Goal: Task Accomplishment & Management: Manage account settings

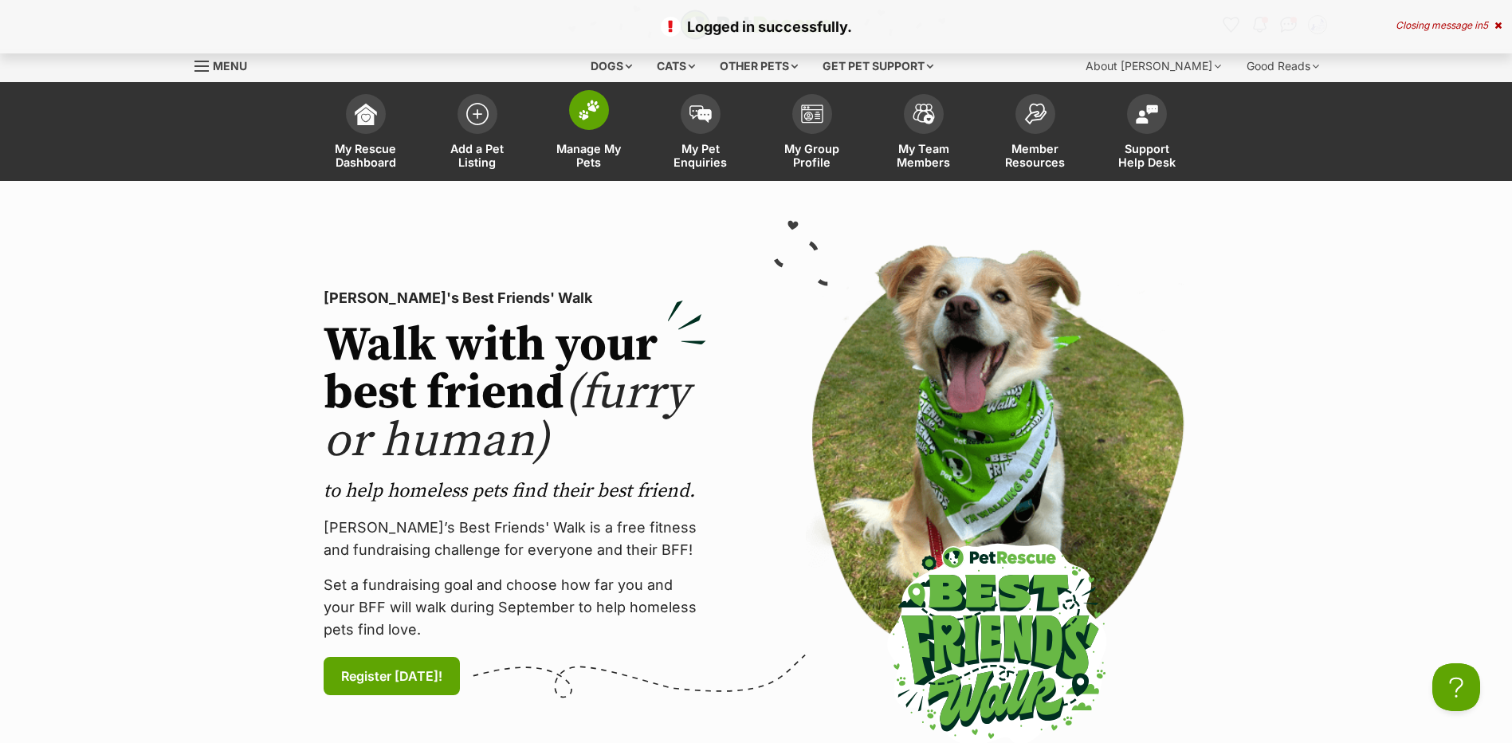
click at [555, 138] on link "Manage My Pets" at bounding box center [589, 133] width 112 height 95
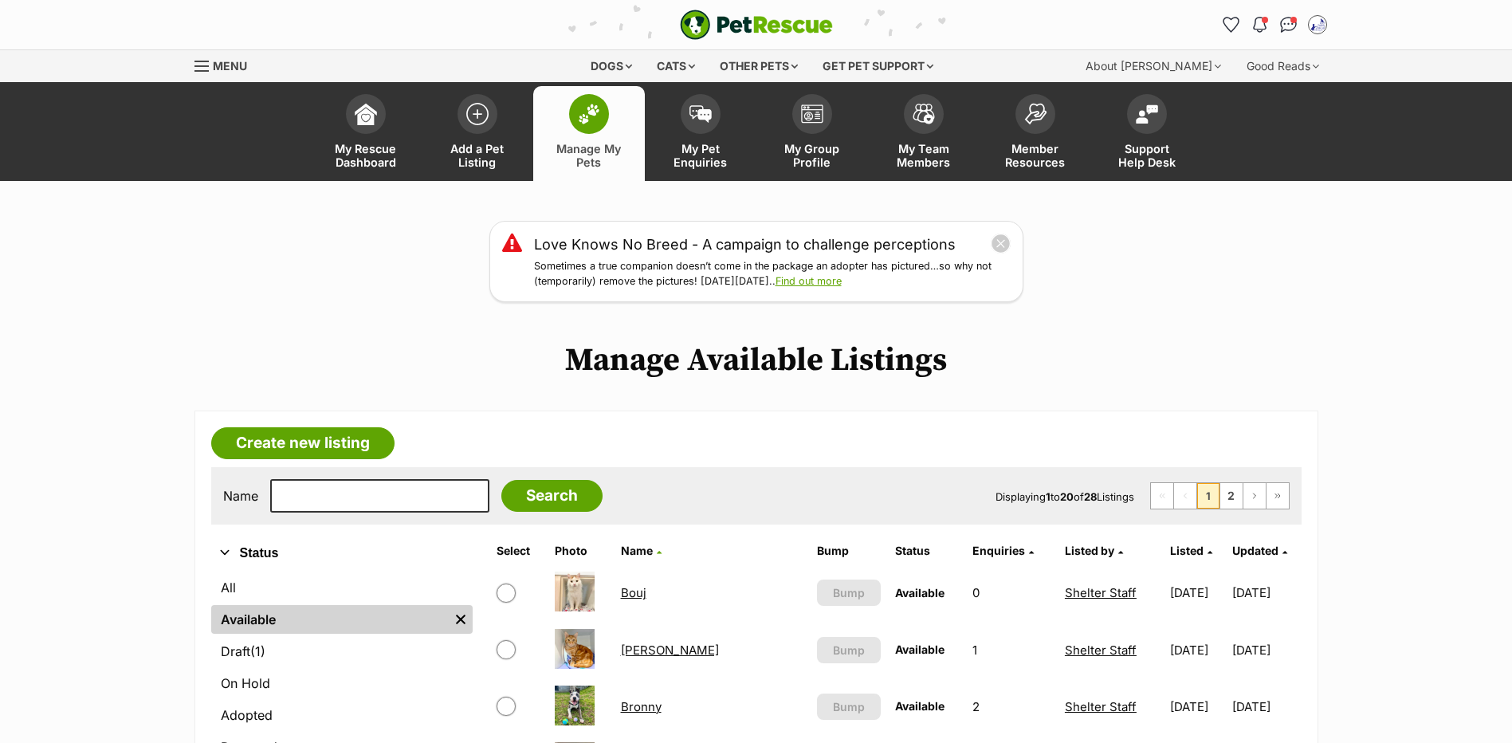
click at [391, 495] on div "Name Search Displaying 1 to 20 of 28 Listings First Page Previous Page 1 2 Next…" at bounding box center [756, 495] width 1091 height 57
click at [391, 502] on input "text" at bounding box center [379, 495] width 219 height 33
type input "devon"
click at [501, 480] on input "Search" at bounding box center [551, 496] width 101 height 32
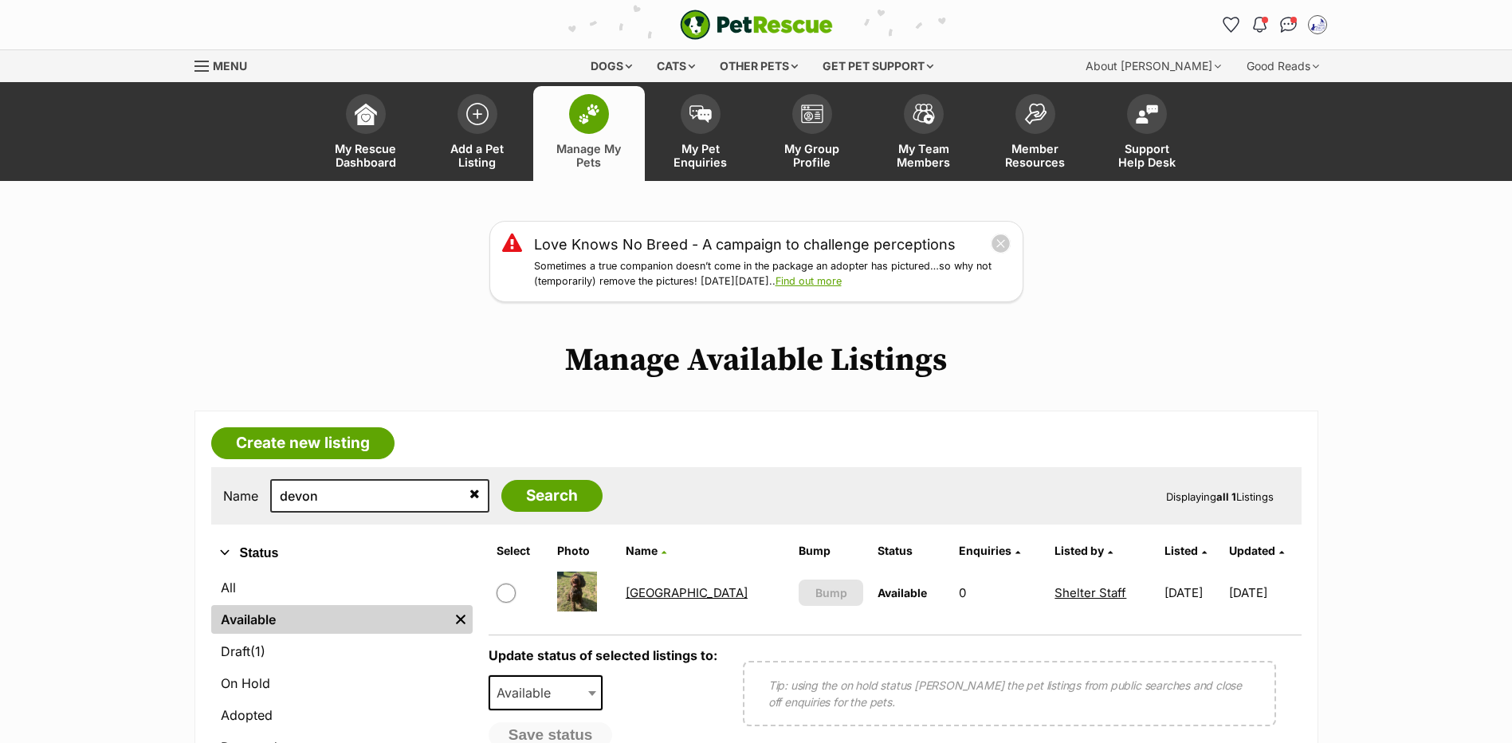
scroll to position [170, 0]
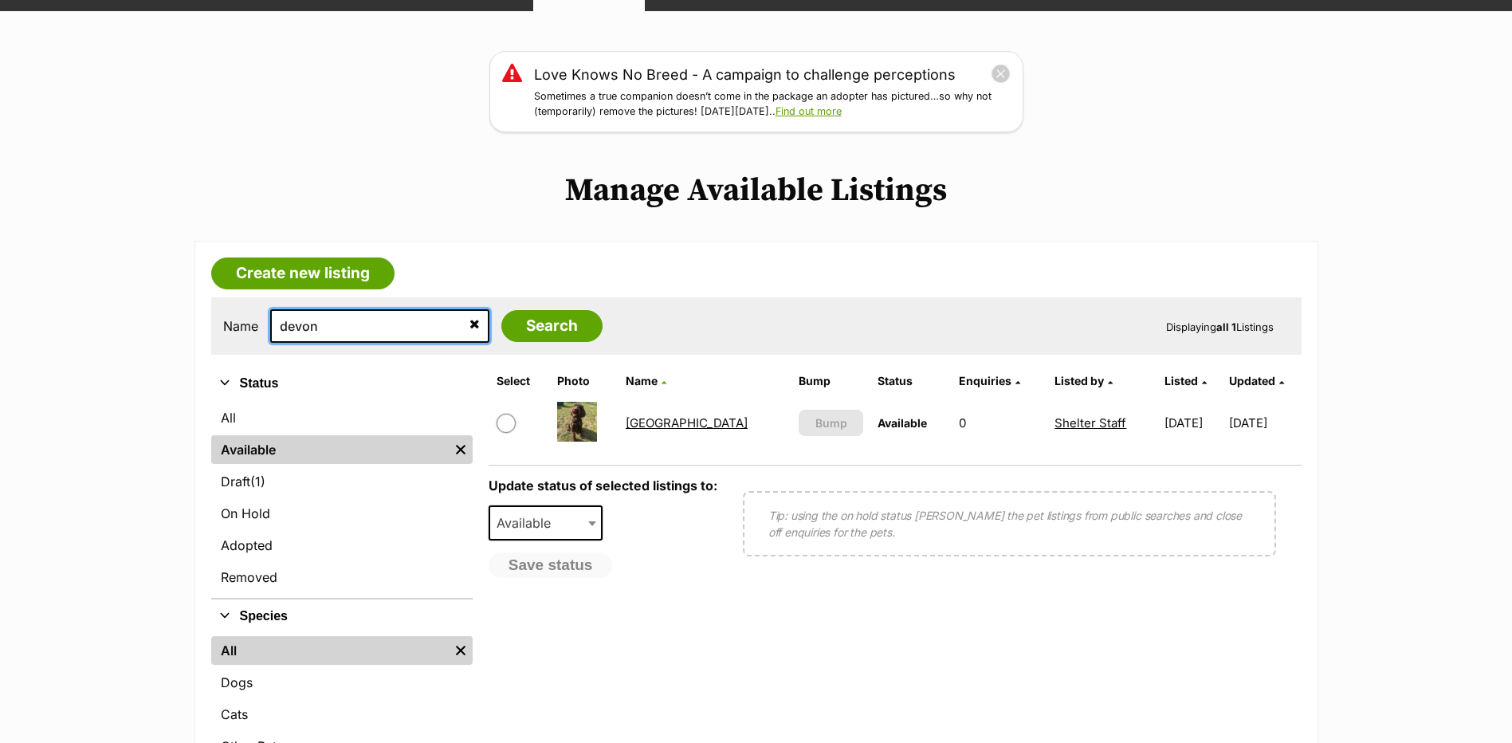
click at [422, 343] on input "devon" at bounding box center [379, 325] width 219 height 33
click at [436, 343] on input "devon" at bounding box center [379, 325] width 219 height 33
click at [470, 330] on icon at bounding box center [475, 323] width 10 height 13
